Goal: Transaction & Acquisition: Book appointment/travel/reservation

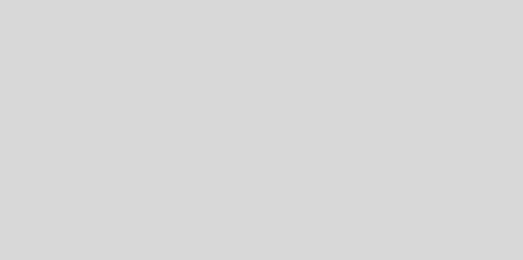
select select "es"
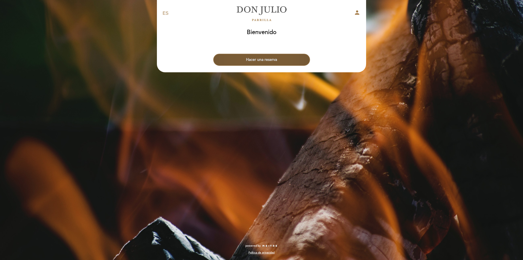
click at [268, 59] on button "Hacer una reserva" at bounding box center [261, 60] width 97 height 12
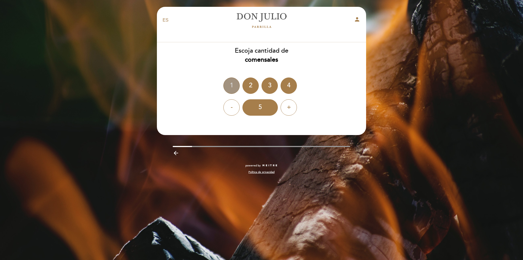
click at [234, 86] on div "1" at bounding box center [232, 85] width 16 height 16
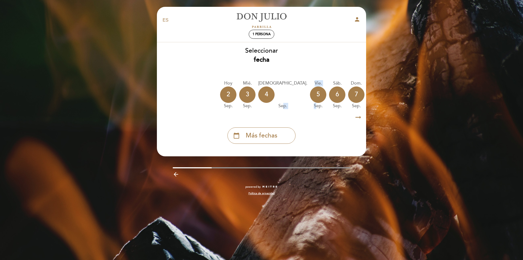
drag, startPoint x: 266, startPoint y: 112, endPoint x: 284, endPoint y: 111, distance: 18.0
click at [284, 111] on div "Hoy [DATE] mié. [DATE] jue. [DATE] vie. [DATE] sáb. [DATE] dom. [DATE] lun. [DA…" at bounding box center [262, 94] width 210 height 34
click at [359, 119] on icon "arrow_right_alt" at bounding box center [358, 118] width 8 height 12
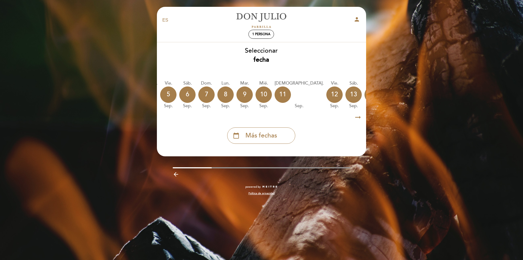
scroll to position [0, 159]
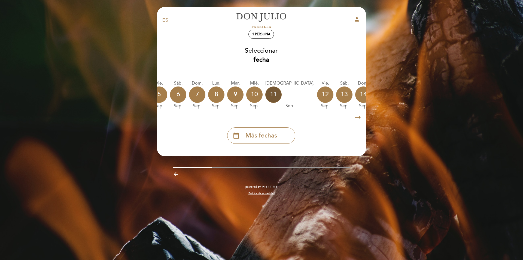
click at [266, 93] on div "11" at bounding box center [274, 94] width 16 height 16
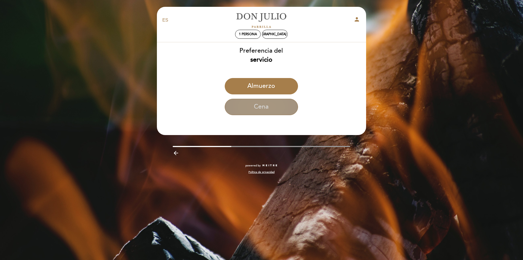
click at [263, 110] on button "Cena" at bounding box center [261, 107] width 73 height 16
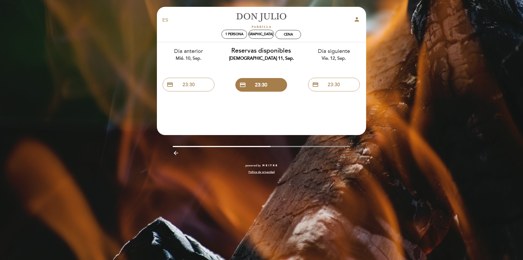
click at [176, 154] on icon "arrow_backward" at bounding box center [176, 153] width 7 height 7
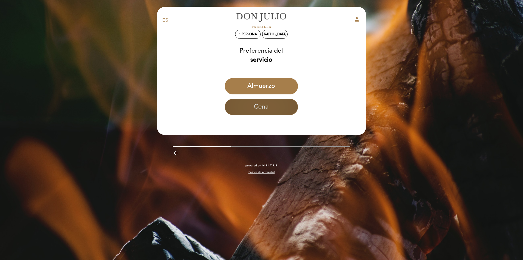
click at [267, 108] on button "Cena" at bounding box center [261, 107] width 73 height 16
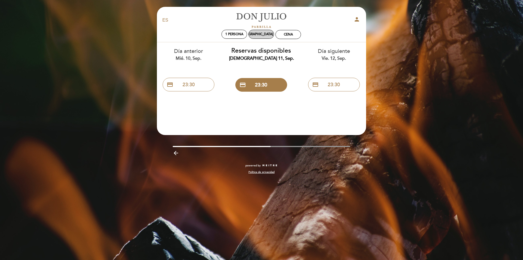
click at [262, 34] on div "[DEMOGRAPHIC_DATA] 11, sep." at bounding box center [262, 34] width 48 height 4
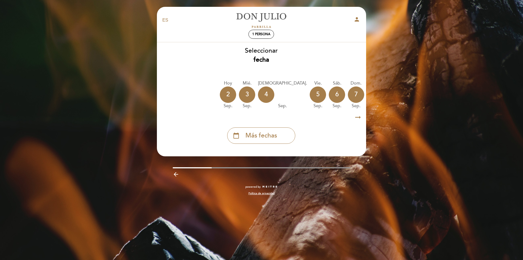
click at [357, 116] on icon "arrow_right_alt" at bounding box center [358, 118] width 8 height 12
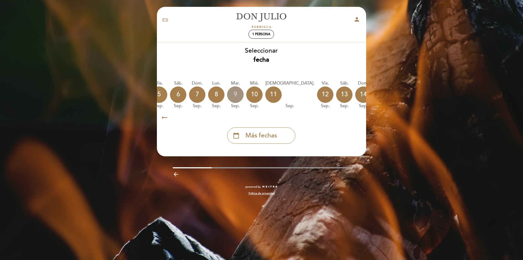
click at [227, 96] on div "9" at bounding box center [235, 94] width 16 height 16
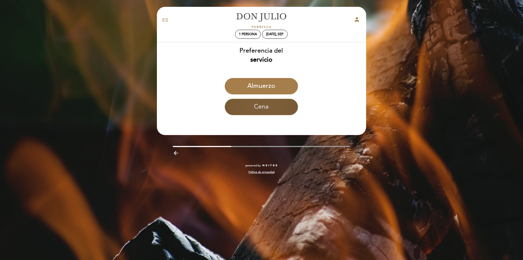
click at [254, 104] on button "Cena" at bounding box center [261, 107] width 73 height 16
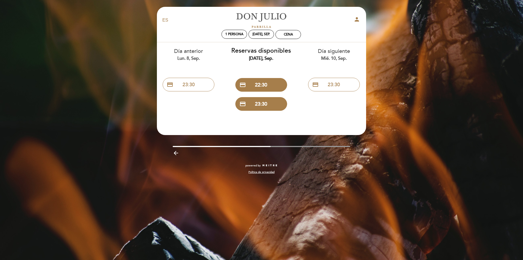
click at [174, 152] on icon "arrow_backward" at bounding box center [176, 153] width 7 height 7
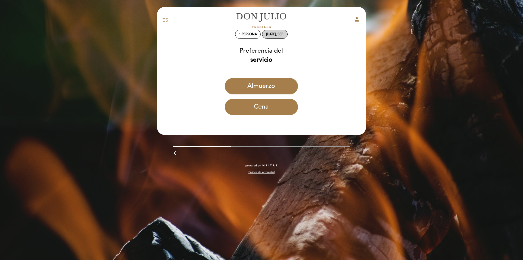
click at [268, 34] on div "[DATE], sep." at bounding box center [274, 34] width 17 height 4
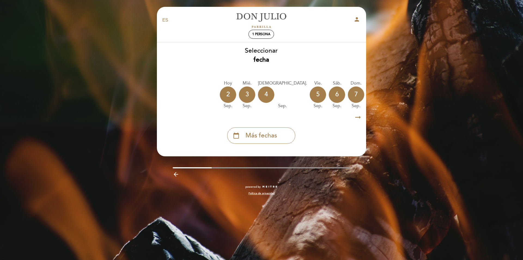
click at [367, 94] on div "8" at bounding box center [375, 94] width 16 height 16
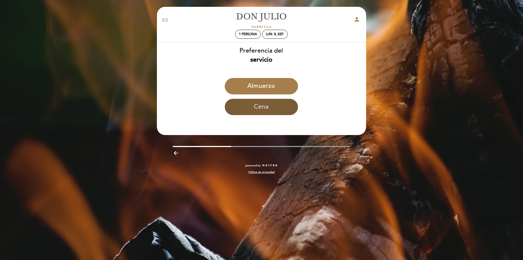
click at [257, 112] on button "Cena" at bounding box center [261, 107] width 73 height 16
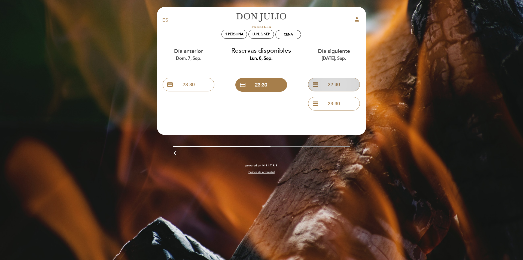
click at [330, 84] on button "credit_card 22:30" at bounding box center [334, 85] width 52 height 14
